Goal: Task Accomplishment & Management: Manage account settings

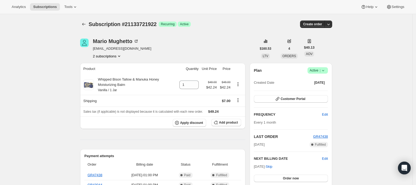
click at [112, 56] on button "2 subscriptions" at bounding box center [107, 55] width 29 height 5
click at [321, 71] on span "|" at bounding box center [320, 70] width 1 height 4
click at [315, 91] on span "Cancel subscription" at bounding box center [320, 90] width 30 height 4
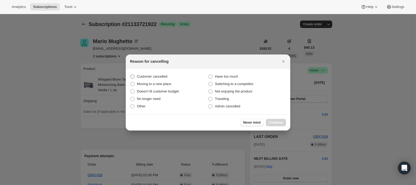
click at [164, 76] on span "Customer cancelled" at bounding box center [152, 76] width 31 height 4
click at [131, 75] on input "Customer cancelled" at bounding box center [130, 74] width 0 height 0
radio input "true"
click at [275, 124] on button "Continue" at bounding box center [276, 122] width 20 height 7
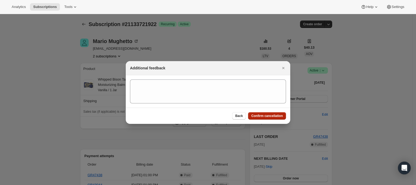
click at [275, 113] on button "Confirm cancellation" at bounding box center [267, 115] width 38 height 7
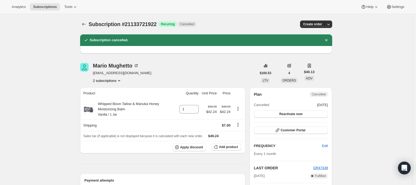
click at [117, 82] on button "2 subscriptions" at bounding box center [107, 80] width 29 height 5
click at [116, 88] on span "21133689154" at bounding box center [109, 90] width 37 height 5
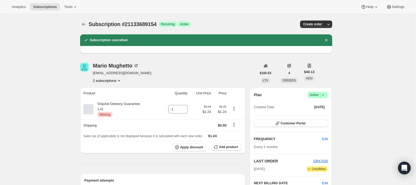
click at [312, 92] on span "Active |" at bounding box center [318, 94] width 16 height 5
click at [312, 112] on span "Cancel subscription" at bounding box center [320, 114] width 30 height 4
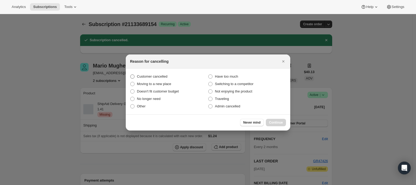
click at [144, 76] on span "Customer cancelled" at bounding box center [152, 76] width 31 height 4
click at [131, 75] on input "Customer cancelled" at bounding box center [130, 74] width 0 height 0
radio input "true"
click at [278, 121] on span "Continue" at bounding box center [276, 122] width 14 height 4
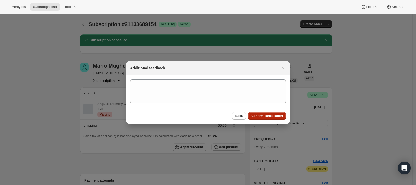
click at [271, 114] on span "Confirm cancellation" at bounding box center [267, 116] width 32 height 4
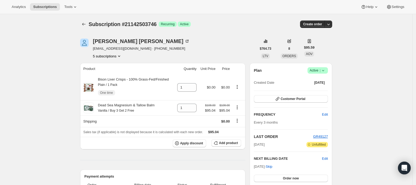
click at [115, 55] on button "5 subscriptions" at bounding box center [107, 55] width 29 height 5
click at [115, 68] on span "20339851586" at bounding box center [109, 65] width 37 height 5
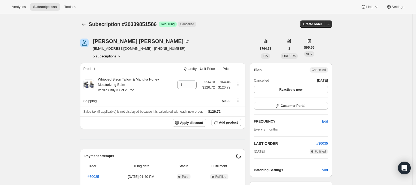
click at [114, 55] on button "5 subscriptions" at bounding box center [107, 55] width 29 height 5
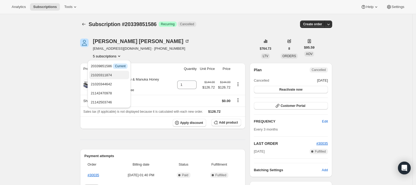
click at [111, 74] on span "21020311874" at bounding box center [109, 74] width 37 height 5
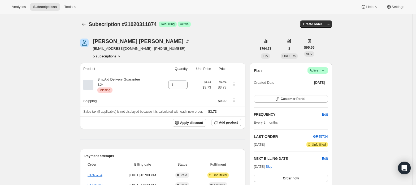
click at [114, 57] on button "5 subscriptions" at bounding box center [107, 55] width 29 height 5
click at [112, 84] on span "21020344642" at bounding box center [109, 83] width 37 height 5
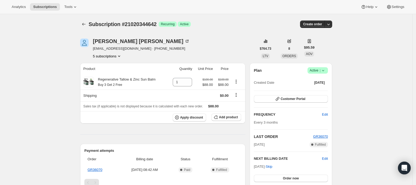
click at [115, 54] on button "5 subscriptions" at bounding box center [107, 55] width 29 height 5
click at [113, 91] on span "21142470978" at bounding box center [109, 92] width 37 height 5
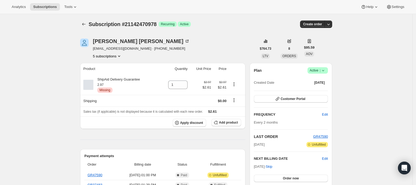
click at [117, 56] on button "5 subscriptions" at bounding box center [107, 55] width 29 height 5
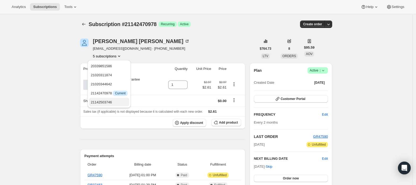
click at [112, 100] on span "21142503746" at bounding box center [109, 102] width 37 height 5
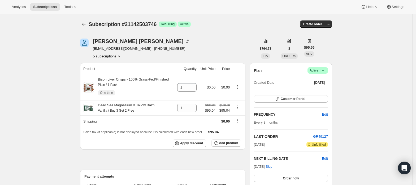
click at [113, 56] on button "5 subscriptions" at bounding box center [107, 55] width 29 height 5
click at [107, 75] on span "21020311874" at bounding box center [101, 75] width 21 height 4
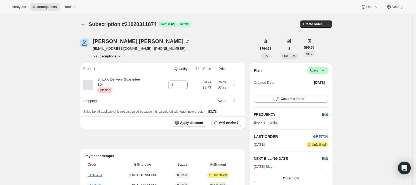
click at [112, 56] on button "5 subscriptions" at bounding box center [107, 55] width 29 height 5
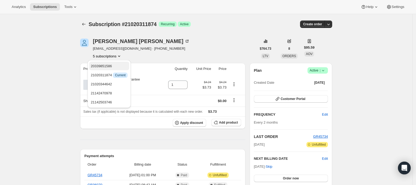
click at [114, 62] on button "20339851586" at bounding box center [109, 66] width 40 height 8
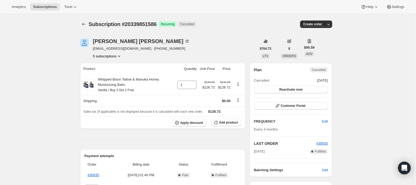
click at [115, 58] on button "5 subscriptions" at bounding box center [107, 55] width 29 height 5
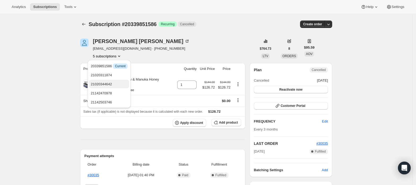
click at [114, 82] on span "21020344642" at bounding box center [109, 83] width 37 height 5
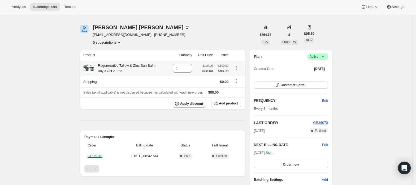
scroll to position [35, 0]
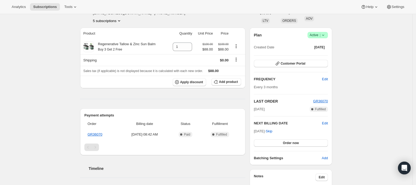
click at [119, 22] on icon "Product actions" at bounding box center [119, 20] width 5 height 5
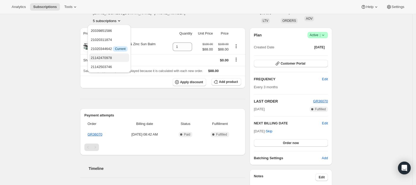
click at [117, 55] on span "21142470978" at bounding box center [109, 57] width 37 height 5
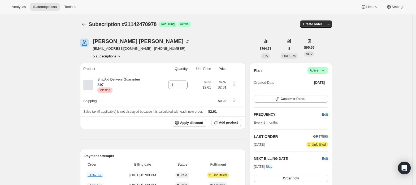
click at [117, 55] on button "5 subscriptions" at bounding box center [107, 55] width 29 height 5
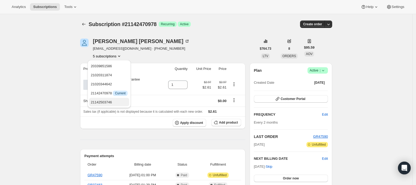
click at [111, 103] on span "21142503746" at bounding box center [101, 102] width 21 height 4
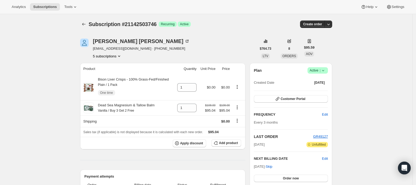
click at [111, 56] on button "5 subscriptions" at bounding box center [107, 55] width 29 height 5
click at [110, 55] on button "5 subscriptions" at bounding box center [107, 55] width 29 height 5
click at [110, 66] on span "20339851586" at bounding box center [101, 66] width 21 height 4
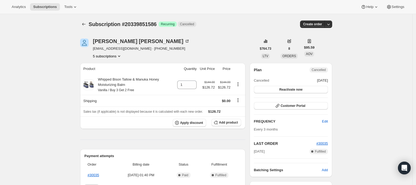
click at [113, 57] on button "5 subscriptions" at bounding box center [107, 55] width 29 height 5
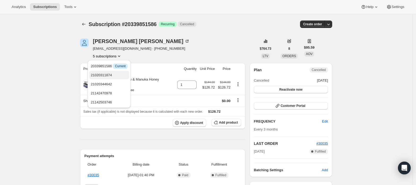
click at [110, 73] on span "21020311874" at bounding box center [101, 75] width 21 height 4
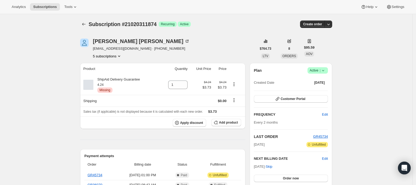
click at [111, 56] on button "5 subscriptions" at bounding box center [107, 55] width 29 height 5
click at [109, 81] on button "21020344642" at bounding box center [109, 84] width 40 height 8
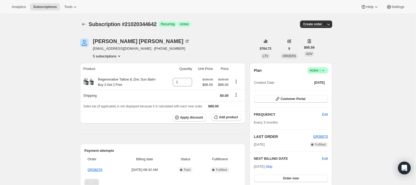
click at [113, 56] on button "5 subscriptions" at bounding box center [107, 55] width 29 height 5
click at [110, 92] on span "21142470978" at bounding box center [101, 93] width 21 height 4
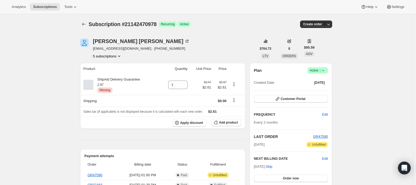
click at [114, 57] on button "5 subscriptions" at bounding box center [107, 55] width 29 height 5
click at [116, 97] on ul "20339851586 21020311874 21020344642 21142470978 Info Current 21142503746" at bounding box center [109, 84] width 40 height 45
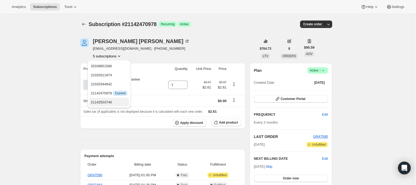
click at [115, 100] on span "21142503746" at bounding box center [109, 102] width 37 height 5
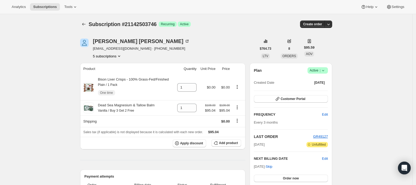
click at [116, 53] on button "5 subscriptions" at bounding box center [107, 55] width 29 height 5
click at [108, 42] on div "[PERSON_NAME]" at bounding box center [141, 40] width 97 height 5
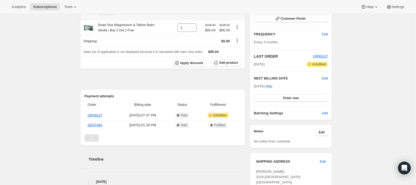
scroll to position [71, 0]
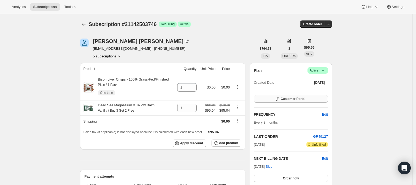
click at [309, 98] on button "Customer Portal" at bounding box center [291, 98] width 74 height 7
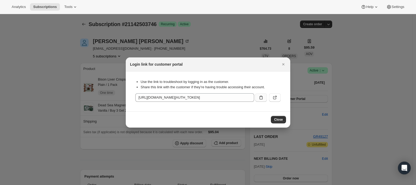
click at [262, 97] on icon ":rc2:" at bounding box center [260, 97] width 5 height 5
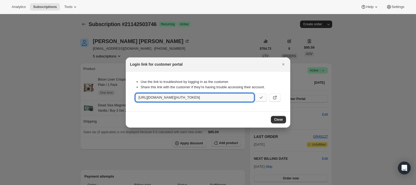
click at [384, 97] on div at bounding box center [208, 92] width 416 height 185
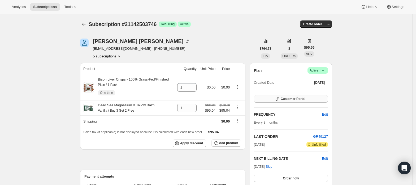
click at [299, 98] on span "Customer Portal" at bounding box center [293, 99] width 25 height 4
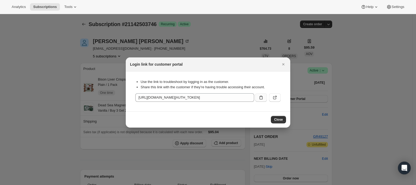
click at [260, 98] on icon ":rc2:" at bounding box center [260, 97] width 5 height 5
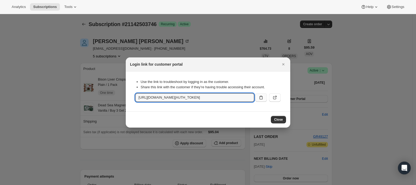
click at [258, 96] on button ":rc2:" at bounding box center [261, 97] width 12 height 8
click at [77, 88] on div at bounding box center [208, 92] width 416 height 185
